Goal: Information Seeking & Learning: Understand process/instructions

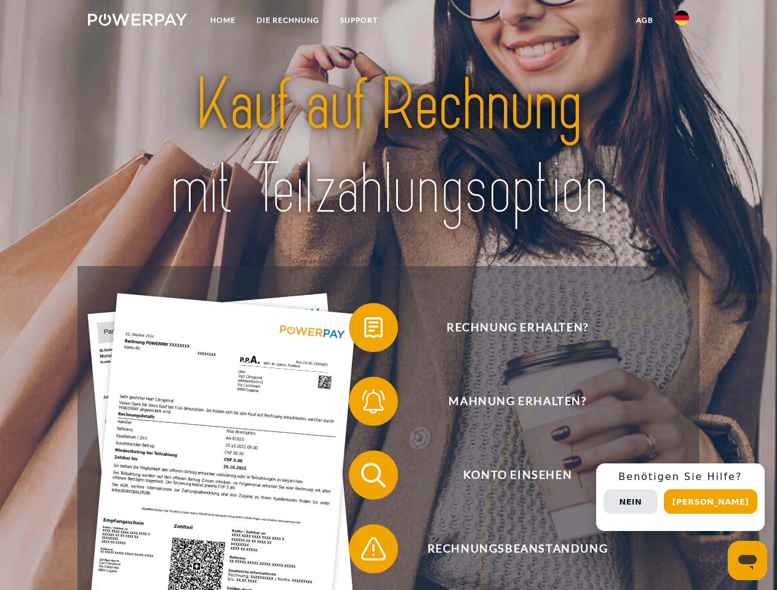
click at [137, 22] on img at bounding box center [137, 20] width 99 height 12
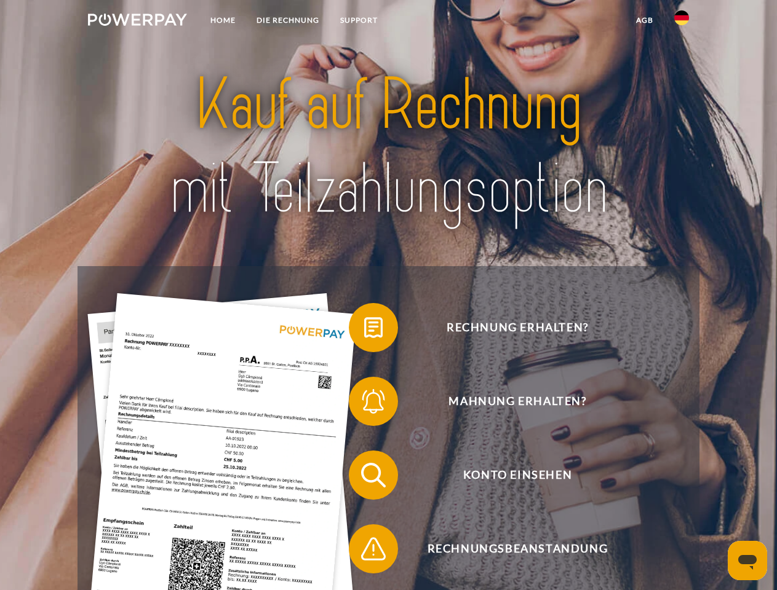
click at [681, 22] on img at bounding box center [681, 17] width 15 height 15
click at [644, 20] on link "agb" at bounding box center [644, 20] width 38 height 22
click at [364, 330] on span at bounding box center [354, 327] width 61 height 61
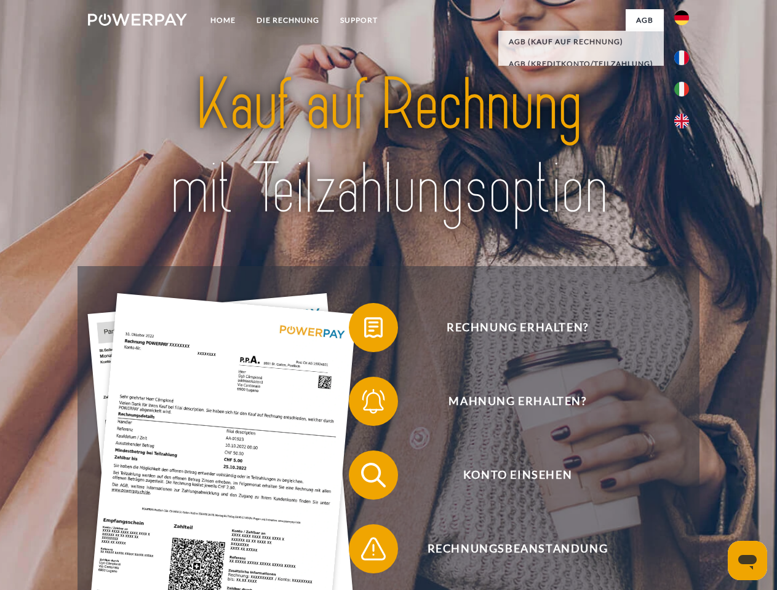
click at [364, 404] on span at bounding box center [354, 401] width 61 height 61
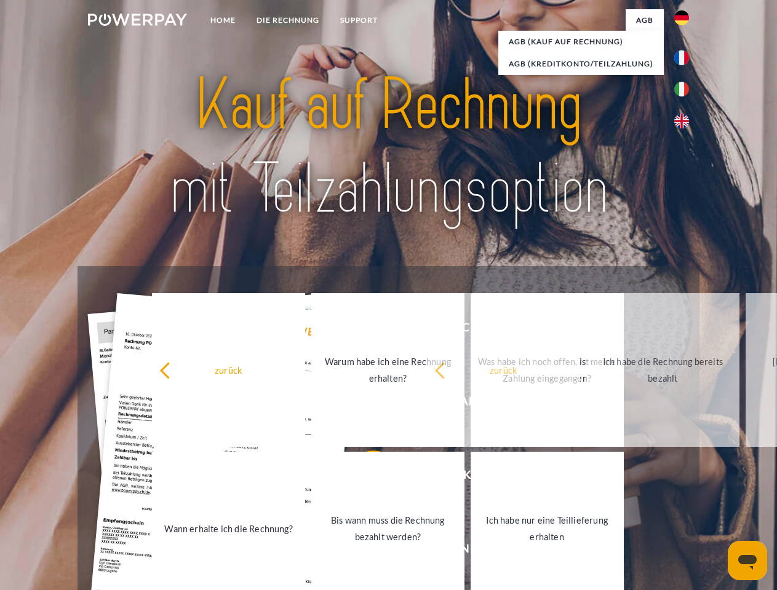
click at [364, 478] on link "Bis wann muss die Rechnung bezahlt werden?" at bounding box center [387, 529] width 153 height 154
click at [364, 551] on span at bounding box center [354, 548] width 61 height 61
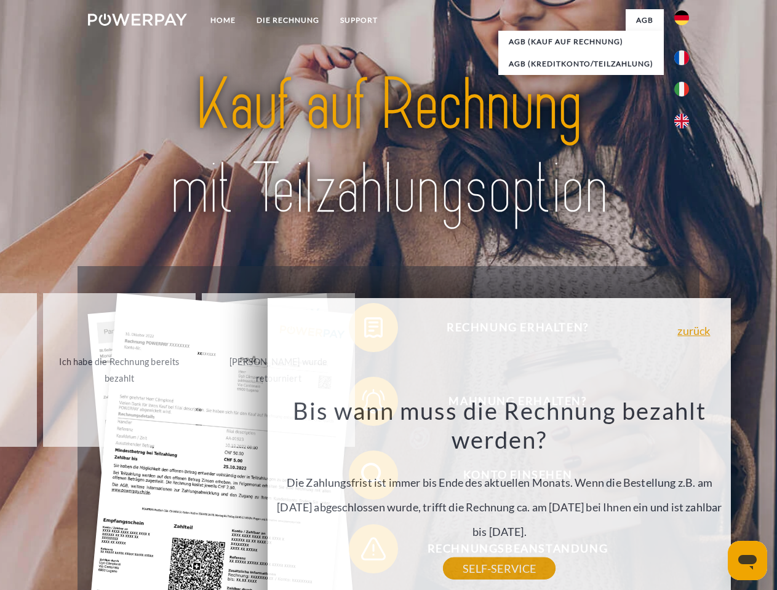
click at [684, 497] on div "Rechnung erhalten? Mahnung erhalten? Konto einsehen" at bounding box center [387, 512] width 621 height 492
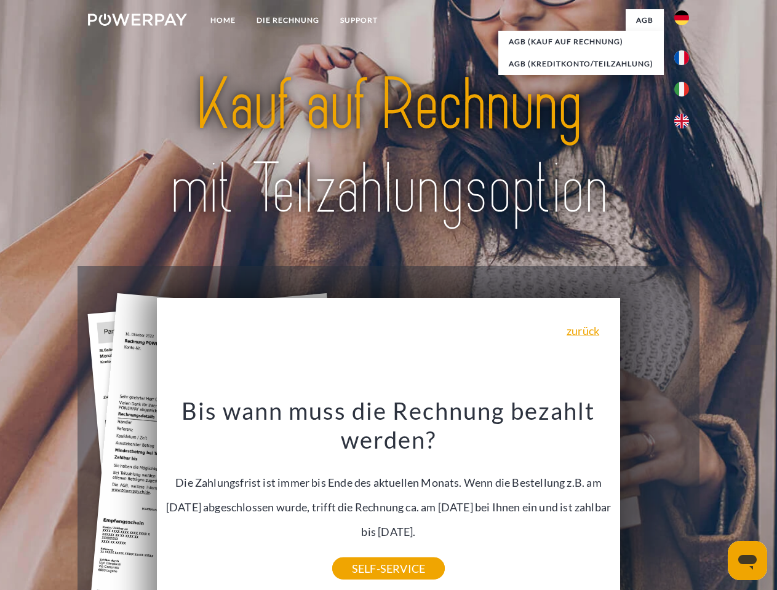
click at [654, 500] on span "Konto einsehen" at bounding box center [516, 475] width 301 height 49
click at [714, 502] on header "Home DIE RECHNUNG SUPPORT" at bounding box center [388, 424] width 777 height 849
